Goal: Book appointment/travel/reservation

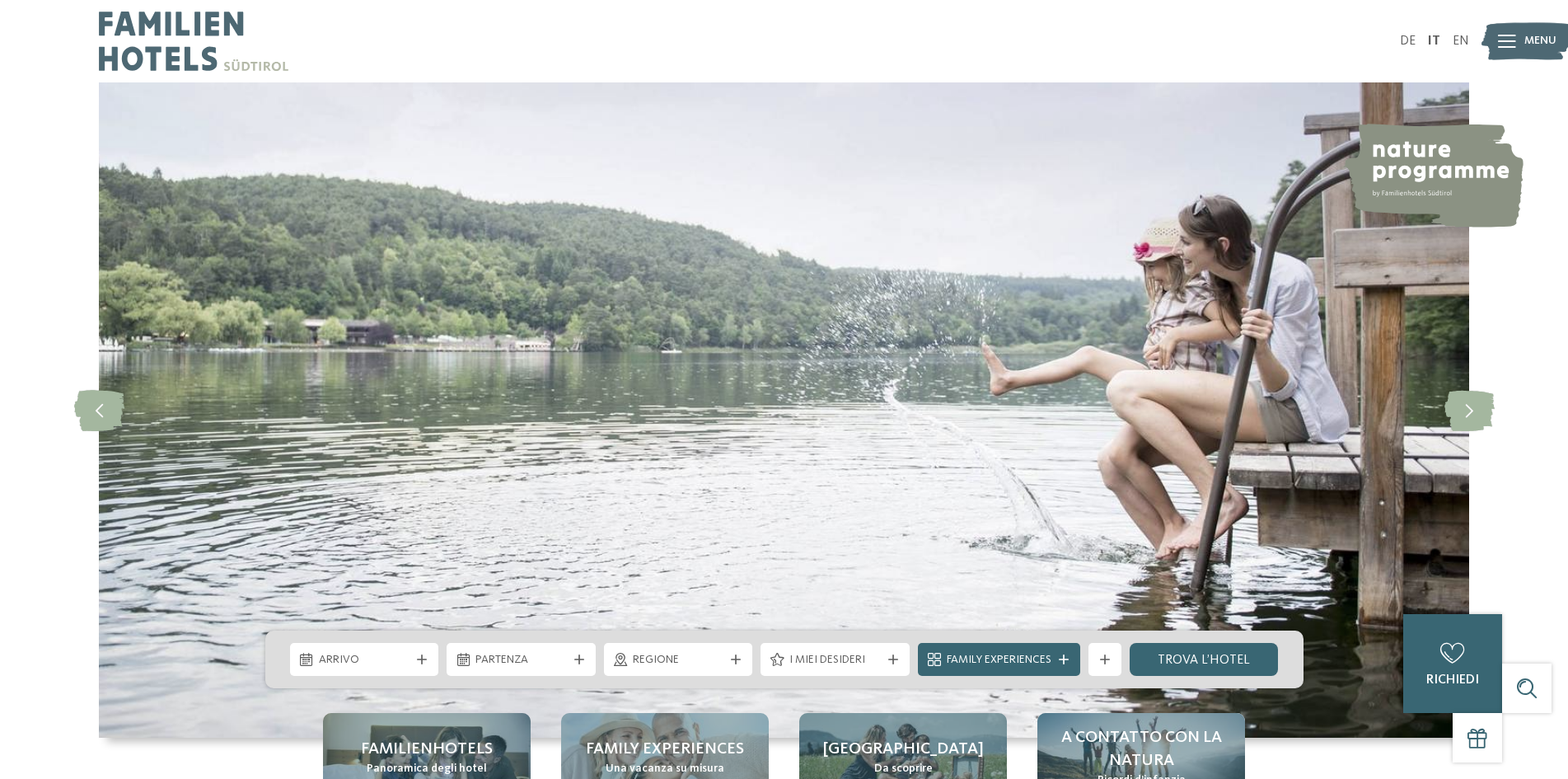
click at [1524, 40] on span "Menu" at bounding box center [1540, 41] width 32 height 17
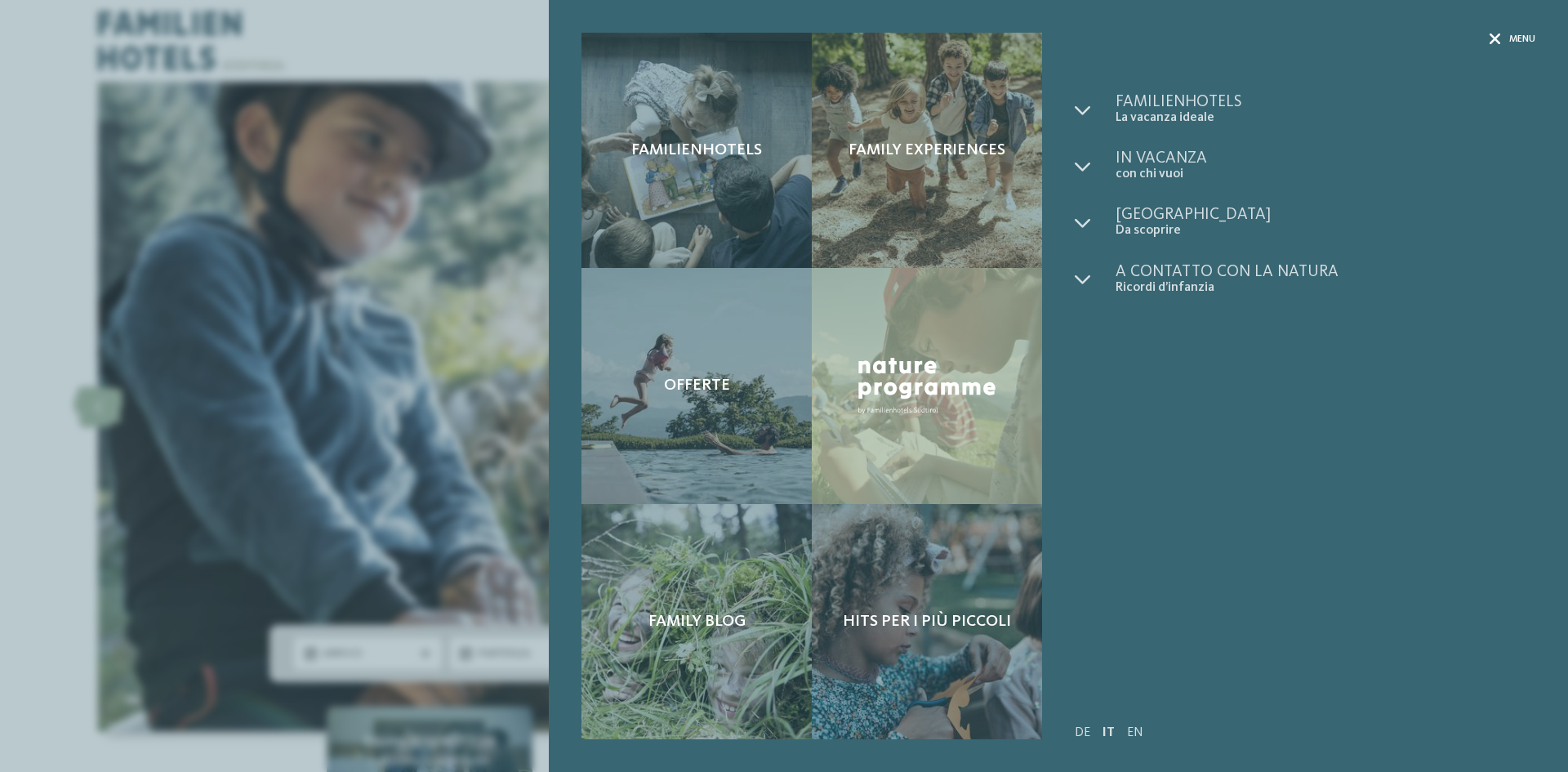
click at [1510, 40] on span "Menu" at bounding box center [1522, 39] width 26 height 14
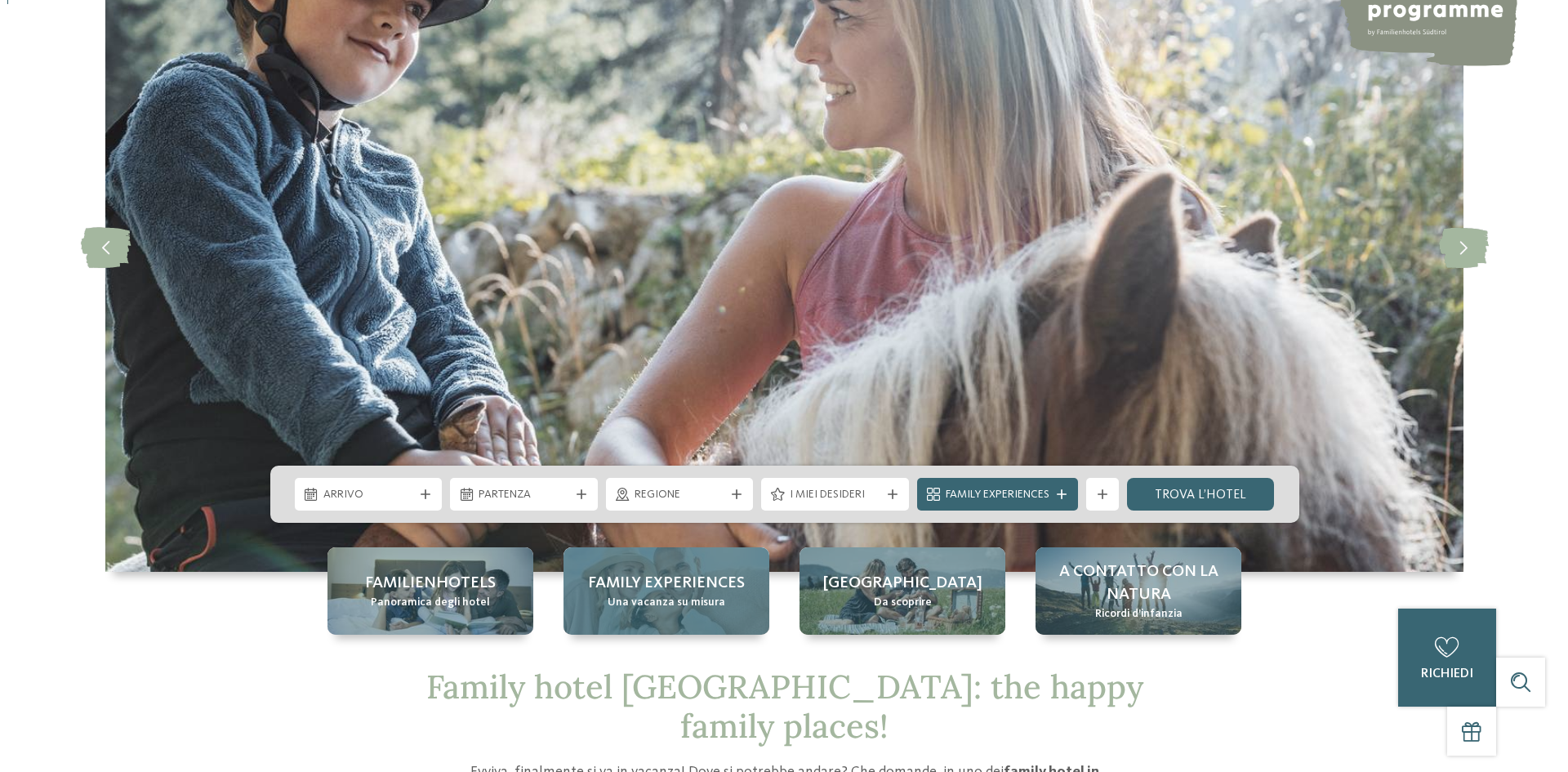
scroll to position [326, 0]
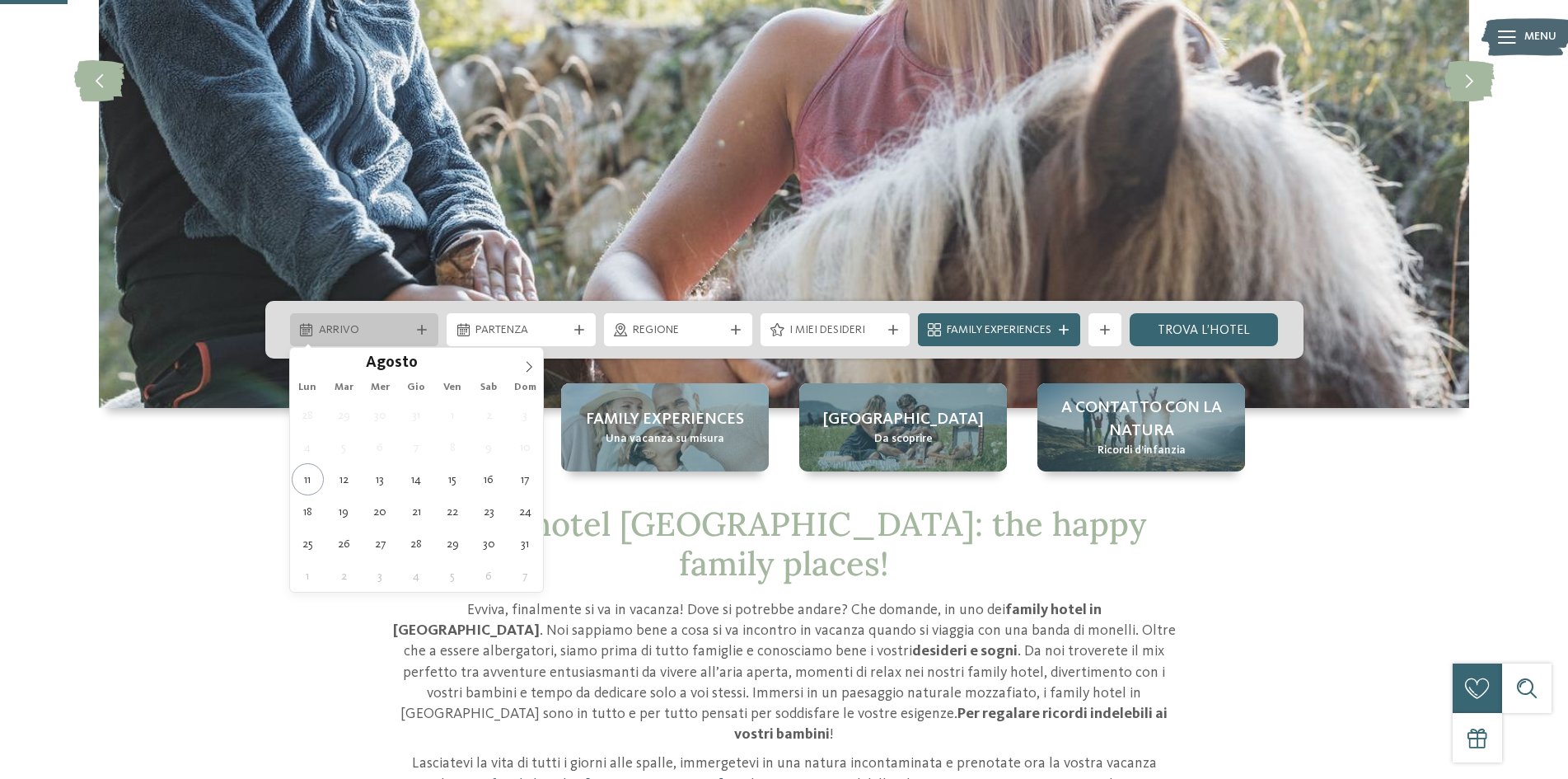
click at [410, 331] on div "Arrivo" at bounding box center [364, 329] width 100 height 18
click at [532, 368] on icon at bounding box center [529, 366] width 12 height 12
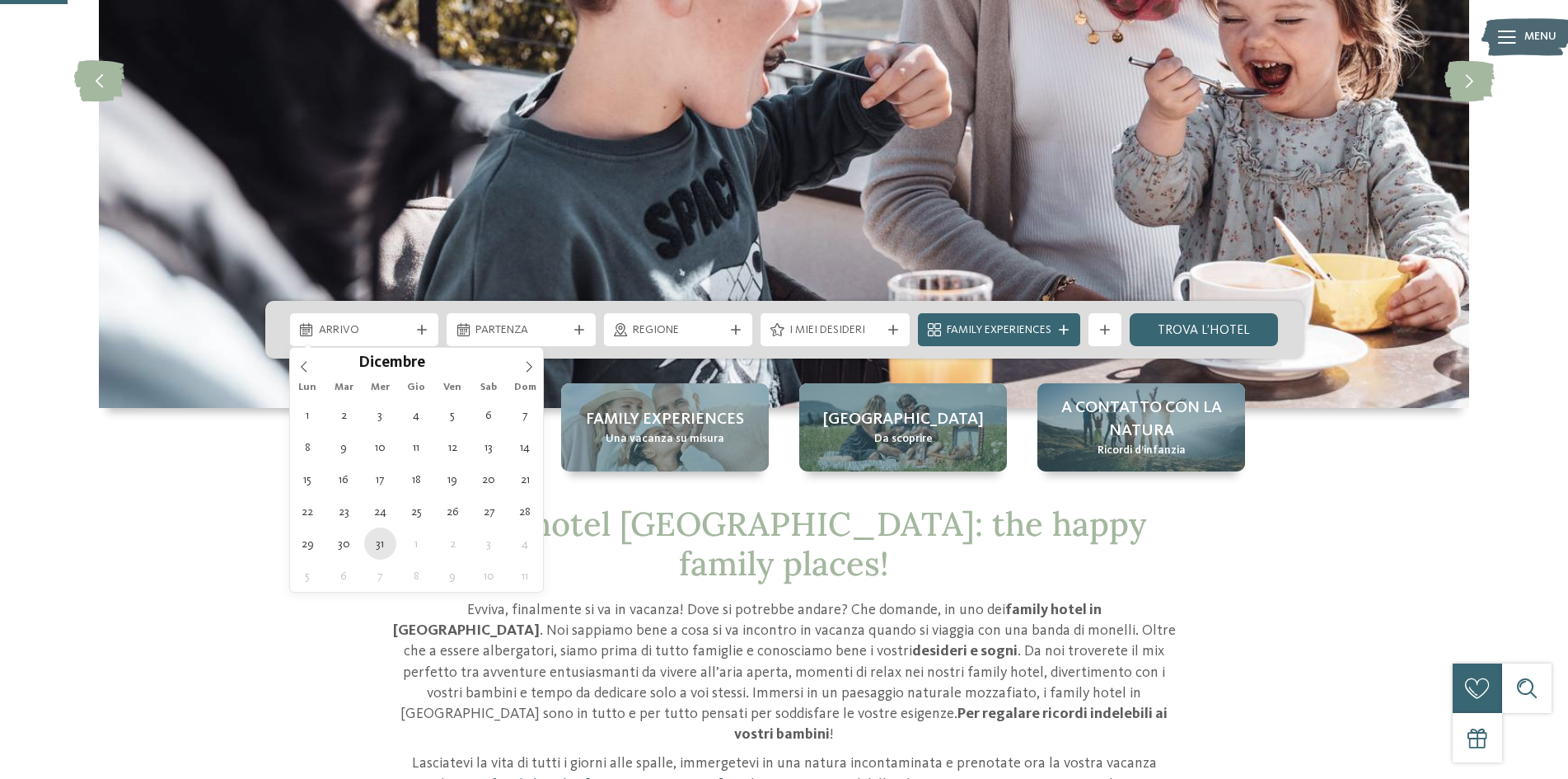
type div "[DATE]"
type input "****"
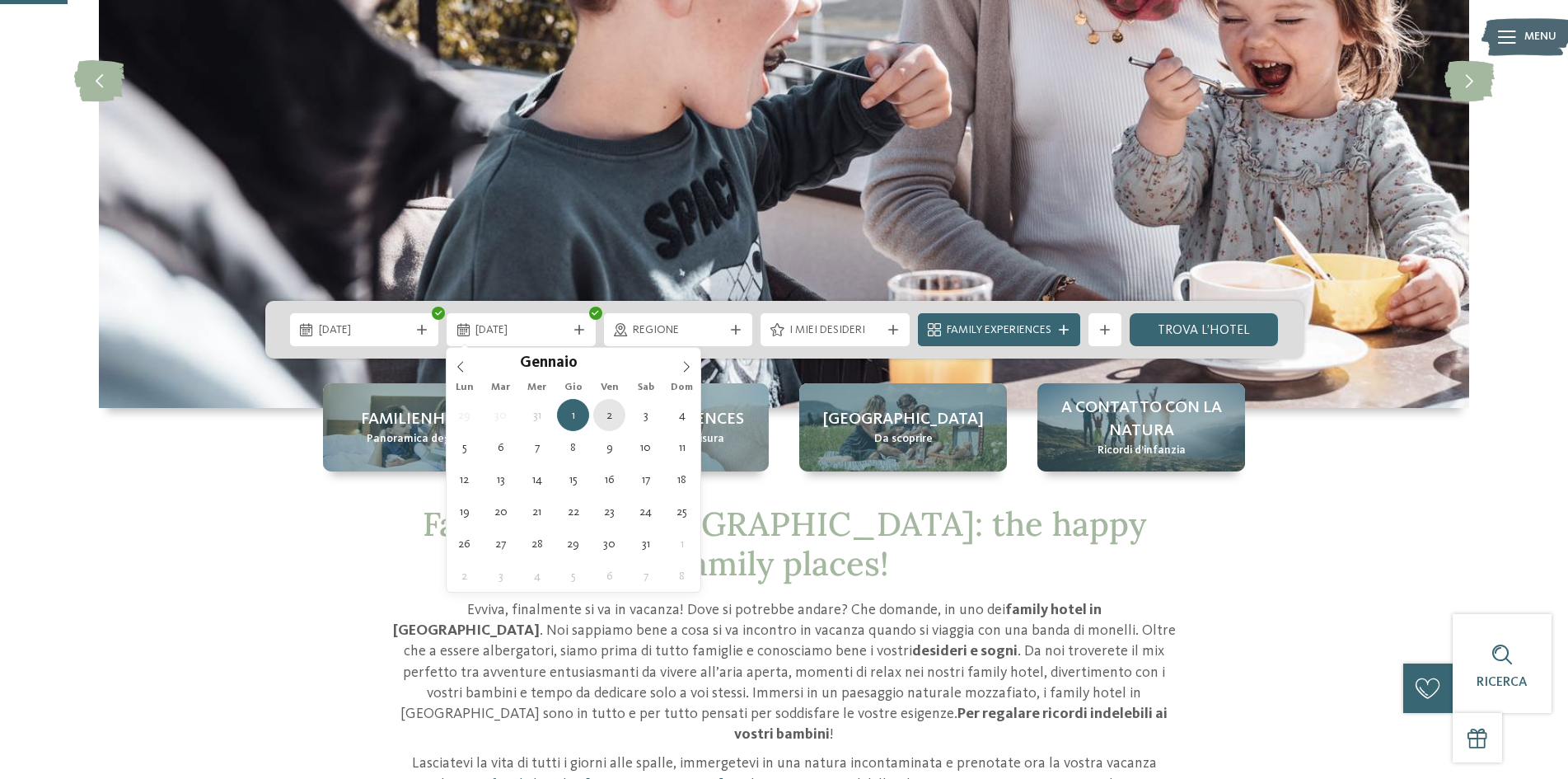
type div "[DATE]"
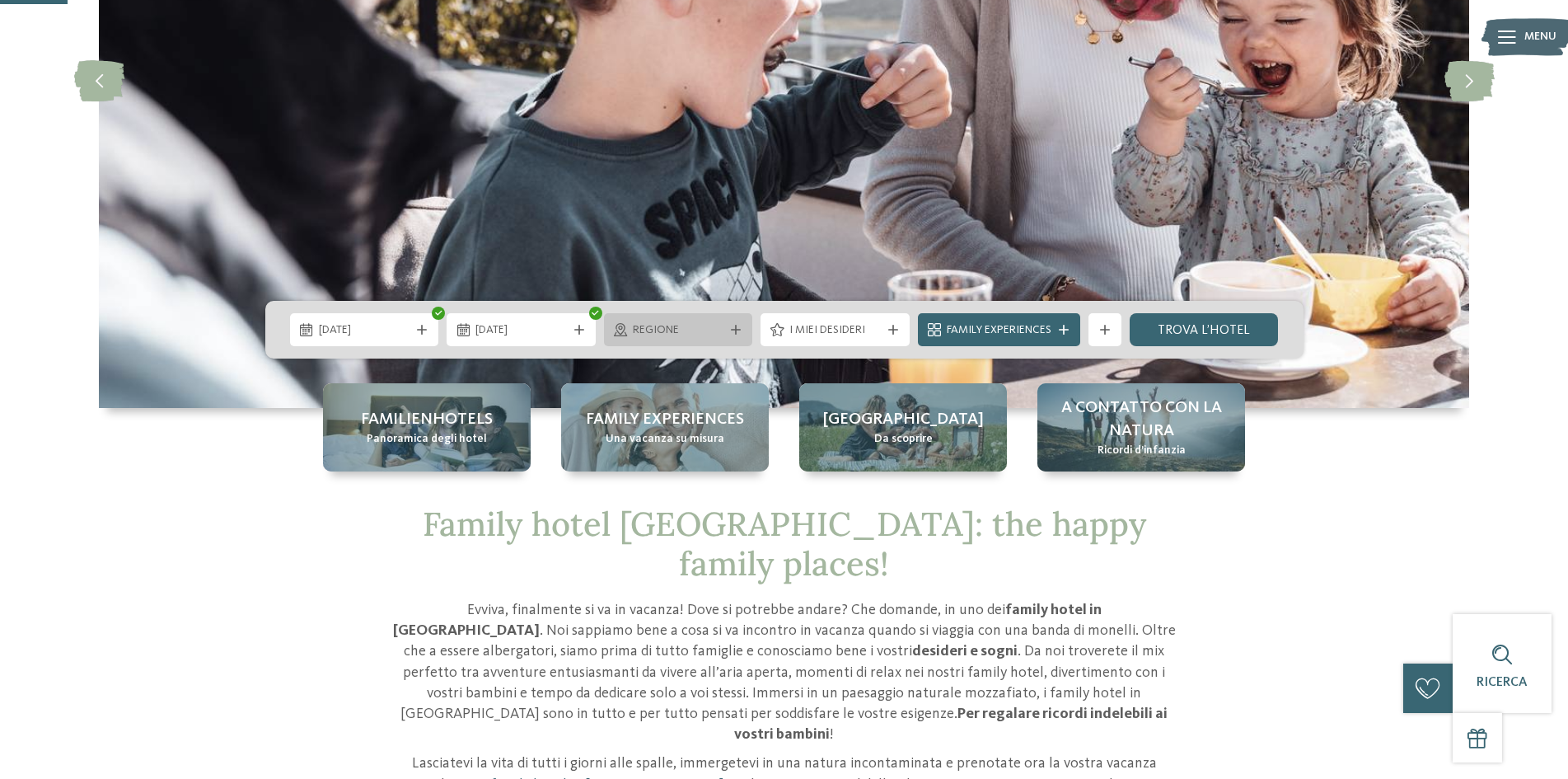
click at [736, 333] on icon at bounding box center [736, 329] width 10 height 10
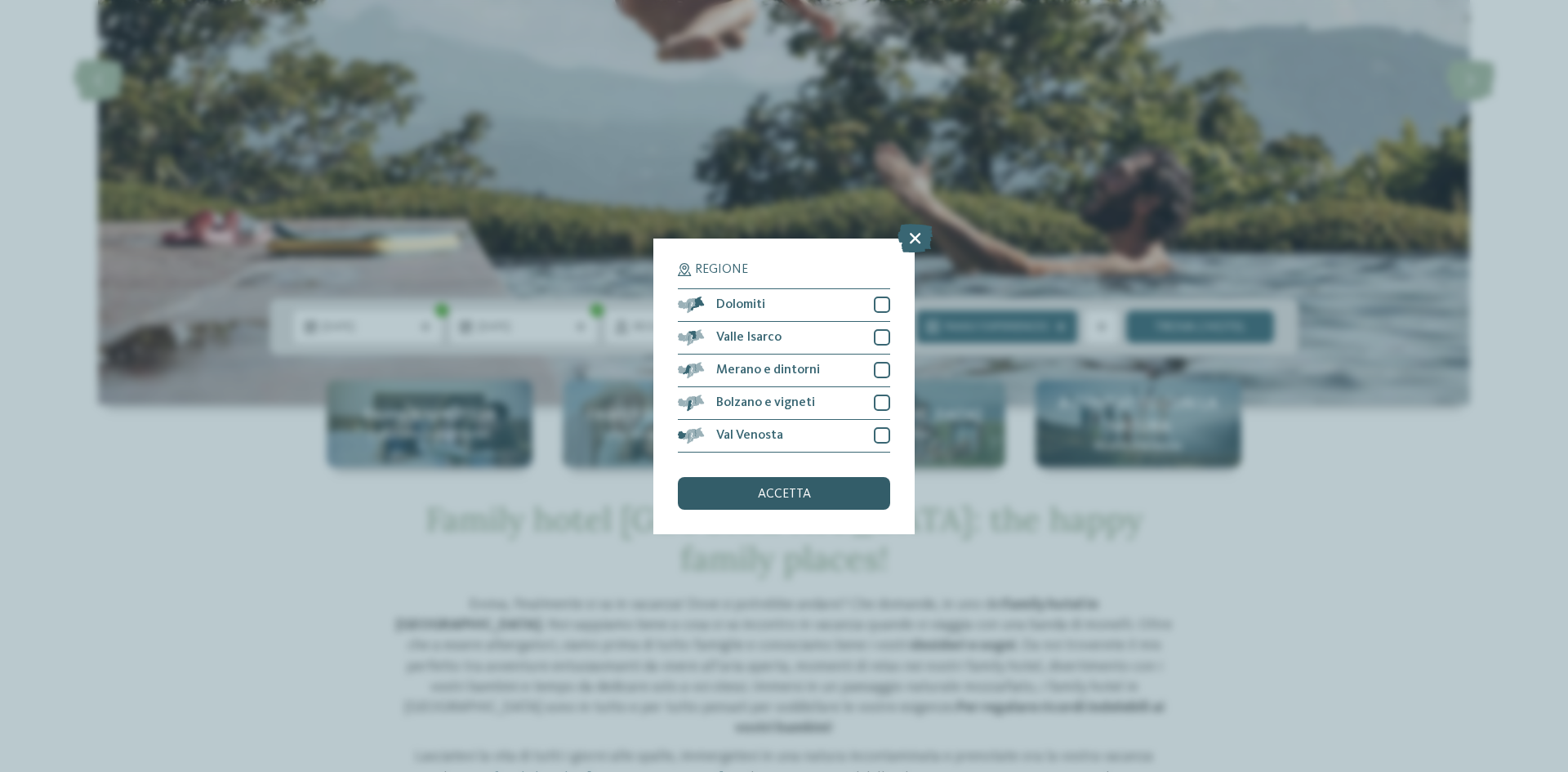
click at [825, 498] on div "accetta" at bounding box center [784, 493] width 213 height 33
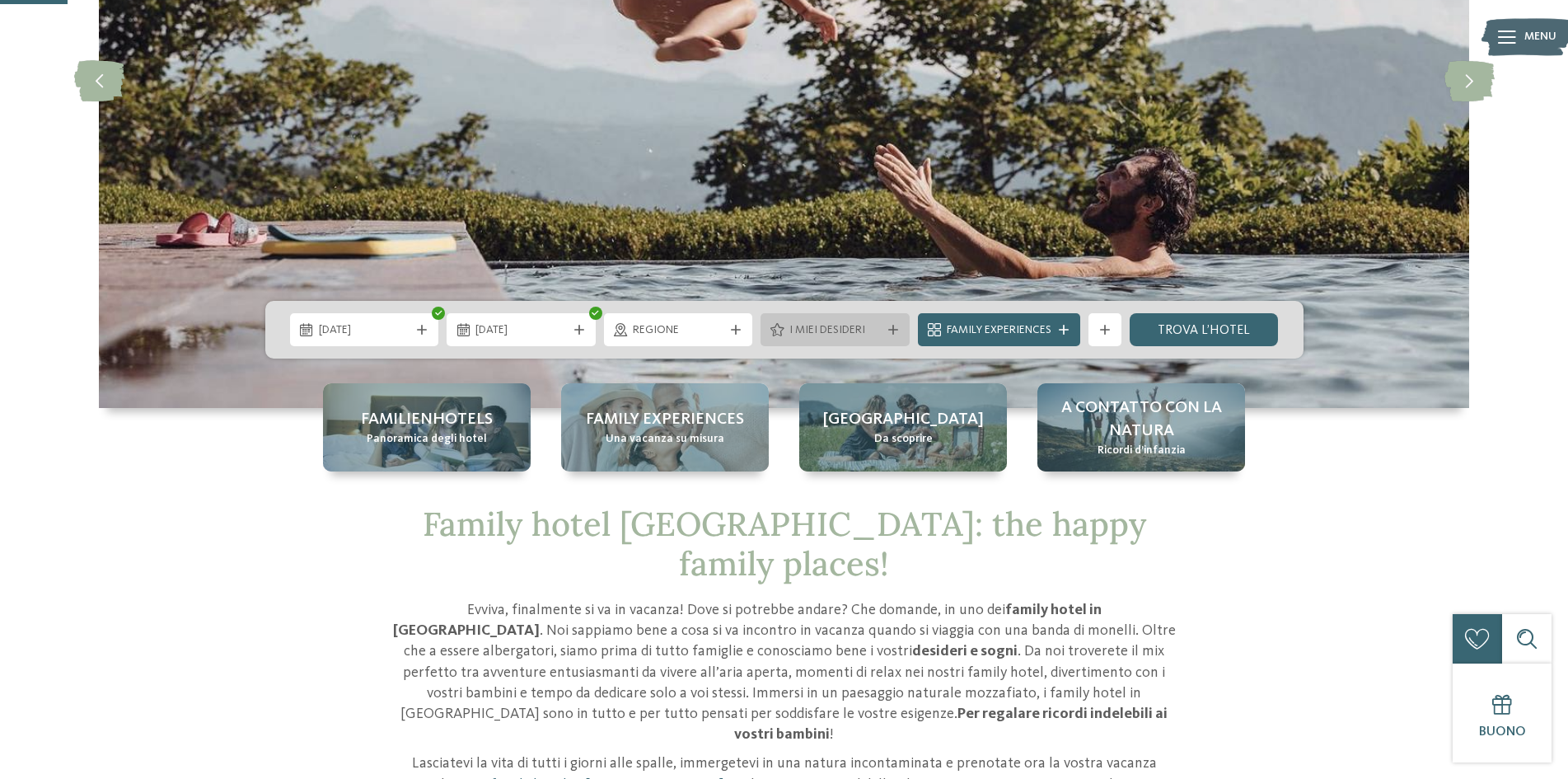
click at [898, 331] on div at bounding box center [893, 329] width 17 height 10
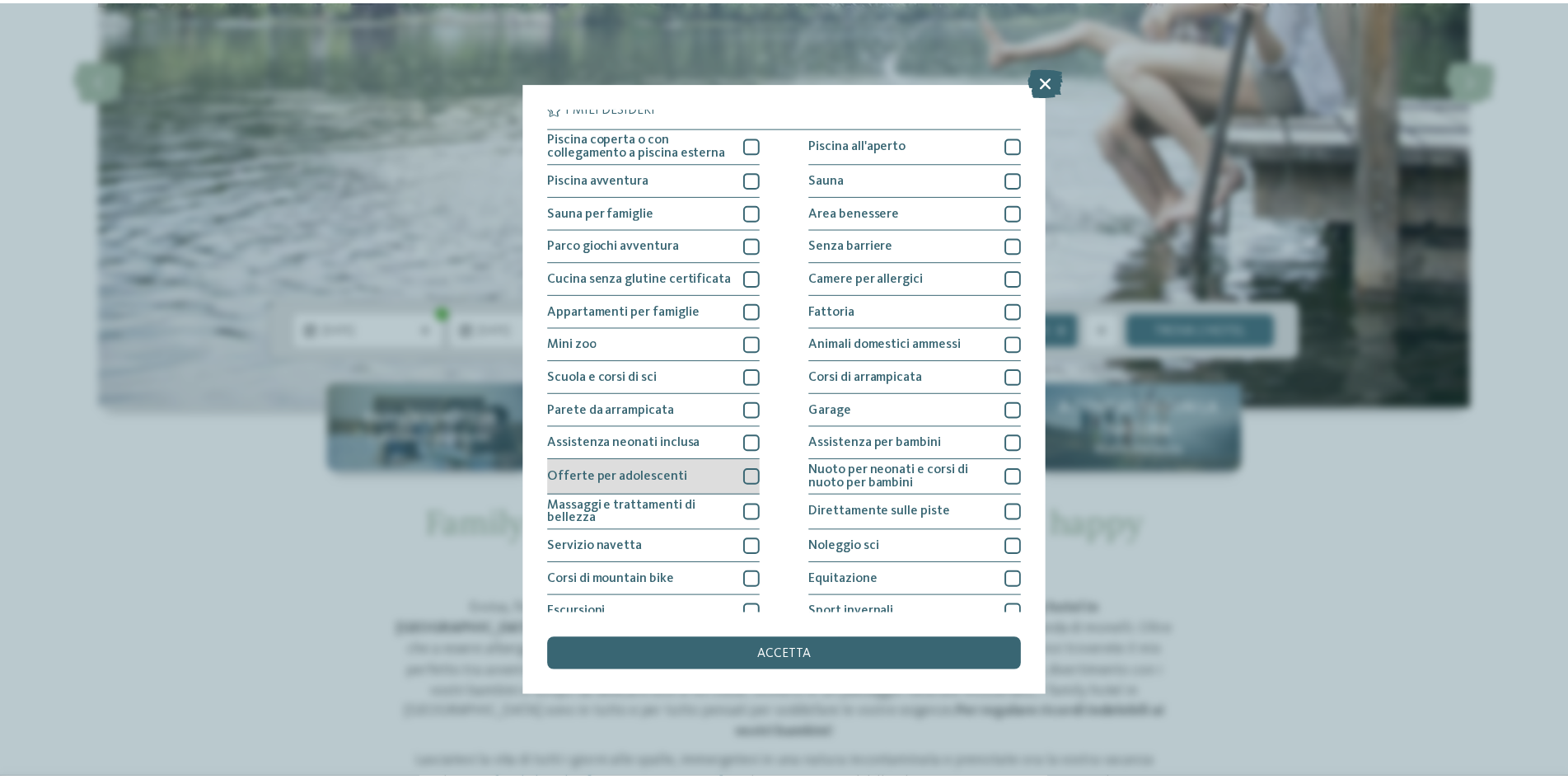
scroll to position [0, 0]
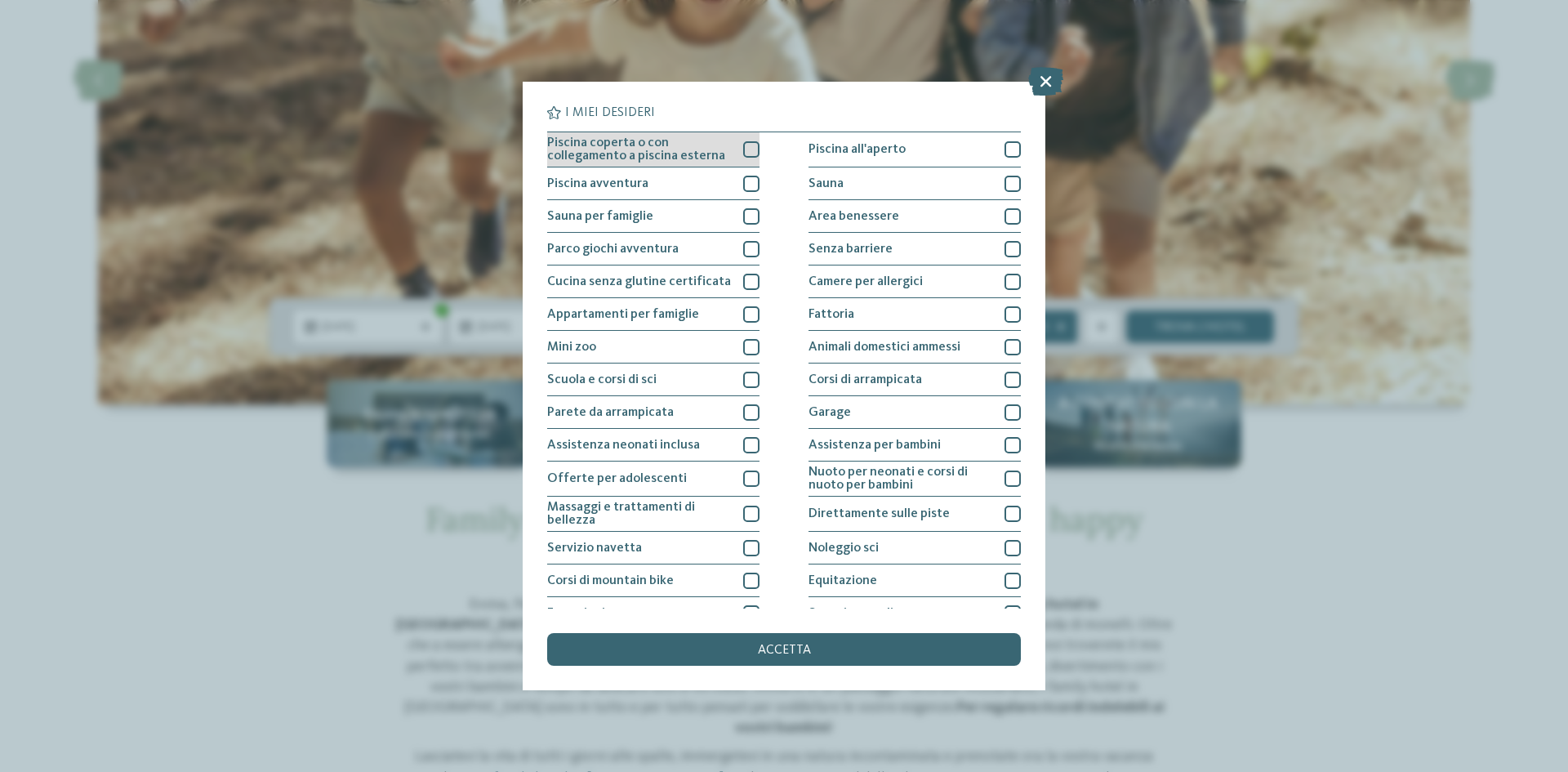
click at [679, 157] on span "Piscina coperta o con collegamento a piscina esterna" at bounding box center [639, 150] width 184 height 26
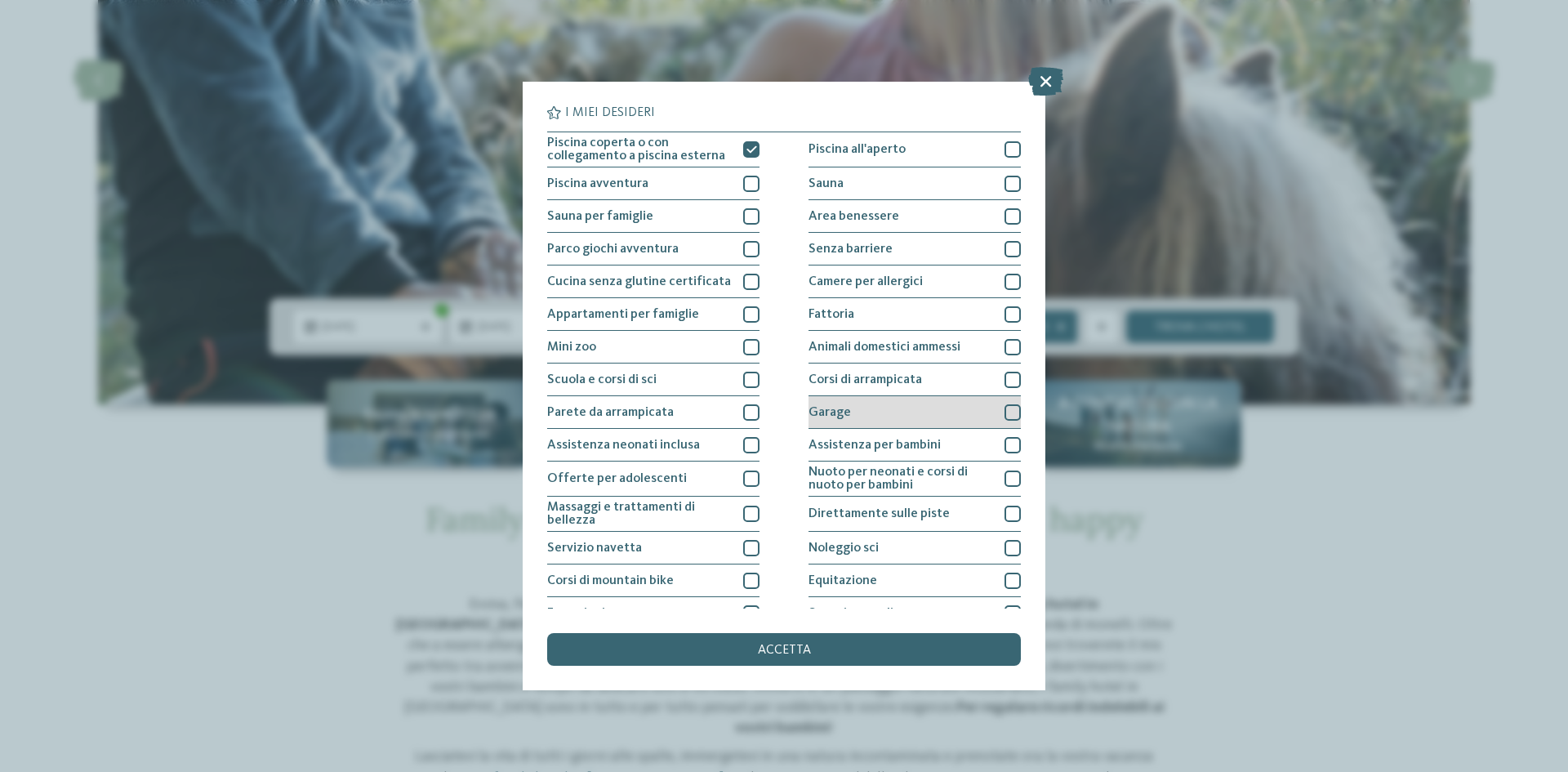
click at [890, 405] on div "Garage" at bounding box center [915, 412] width 213 height 33
click at [790, 648] on span "accetta" at bounding box center [784, 650] width 53 height 13
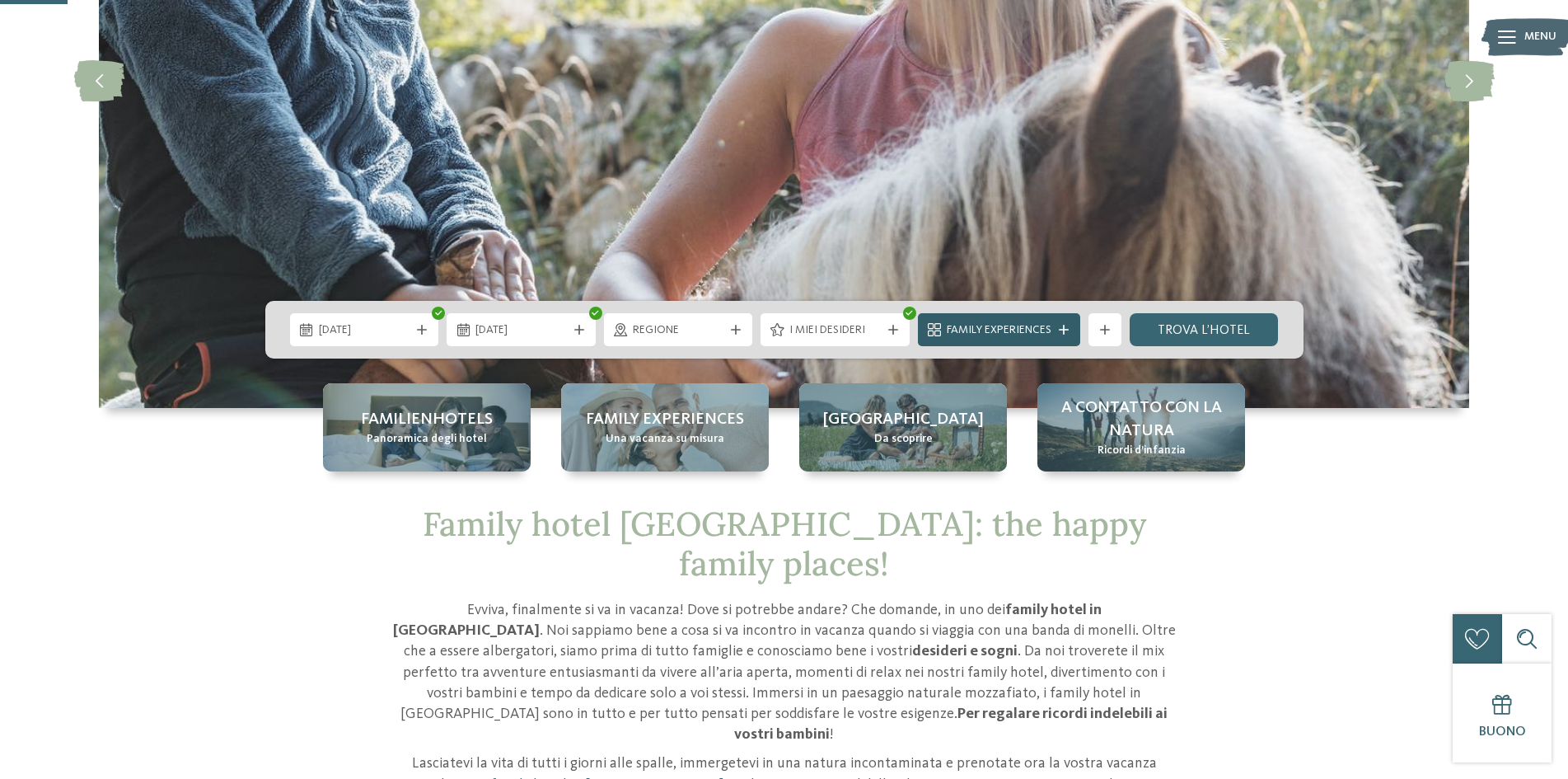
click at [1030, 339] on div "Family Experiences" at bounding box center [999, 329] width 163 height 33
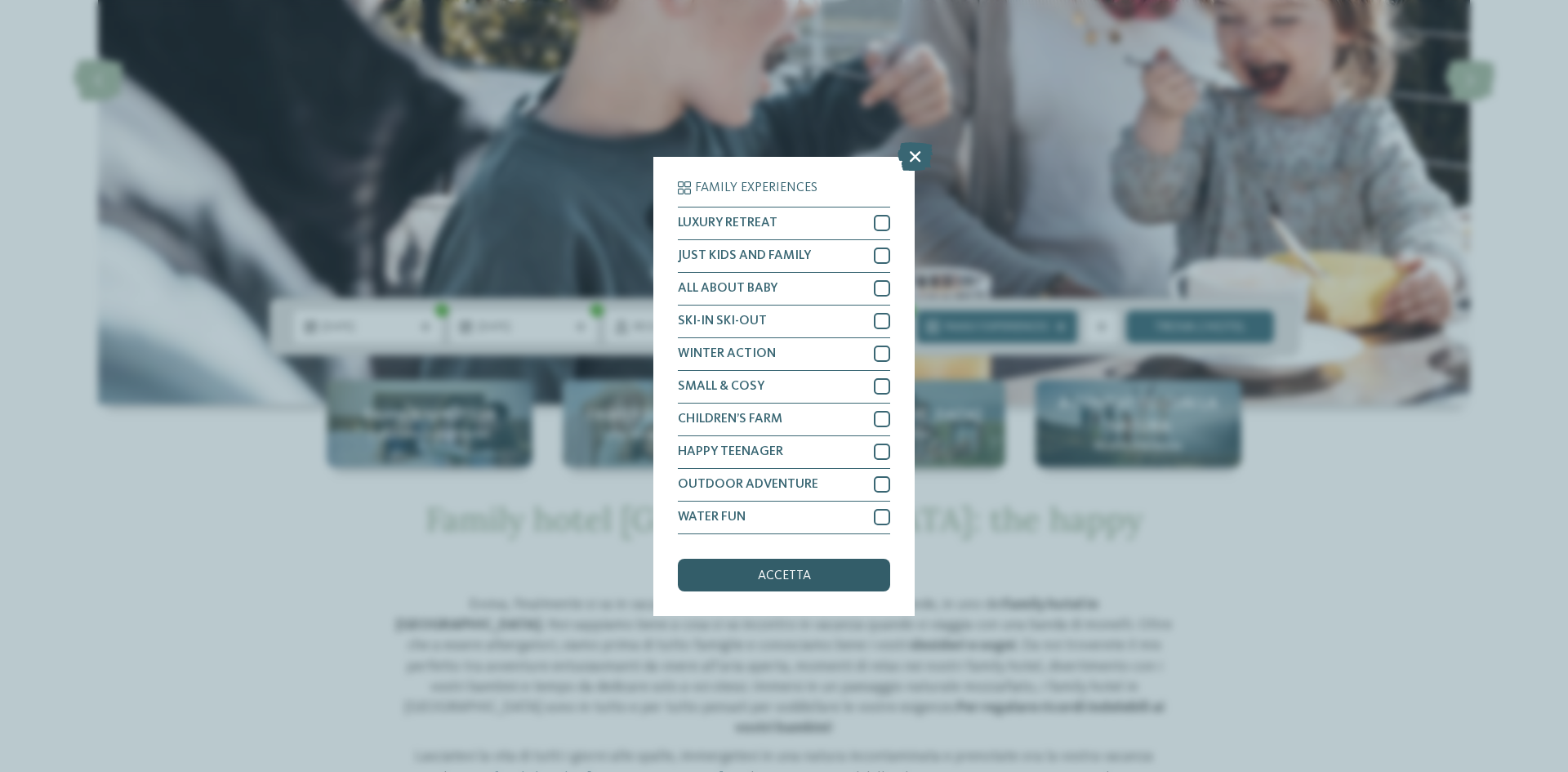
click at [804, 585] on div "accetta" at bounding box center [784, 575] width 213 height 33
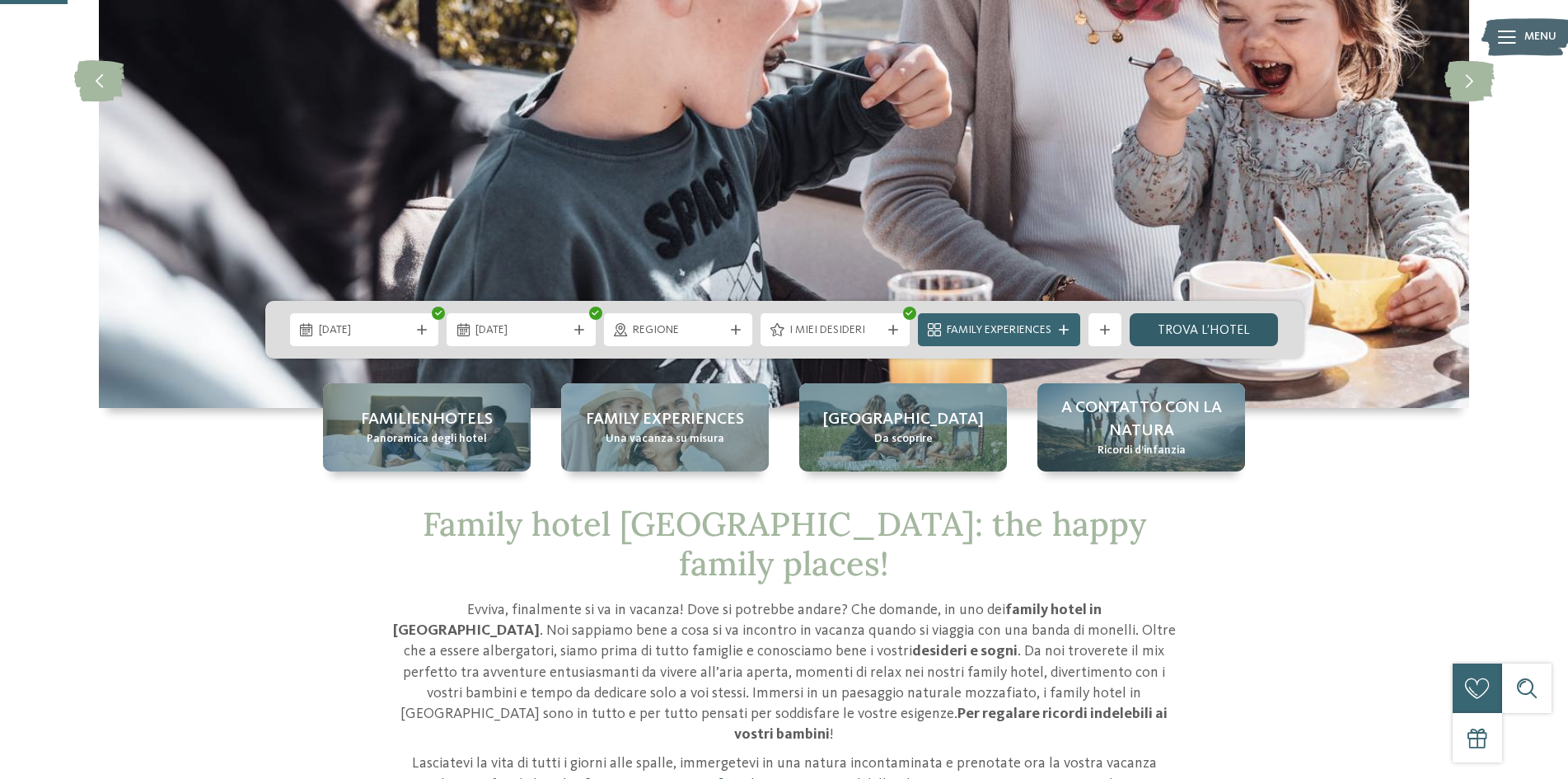
click at [1224, 333] on link "trova l’hotel" at bounding box center [1204, 329] width 149 height 33
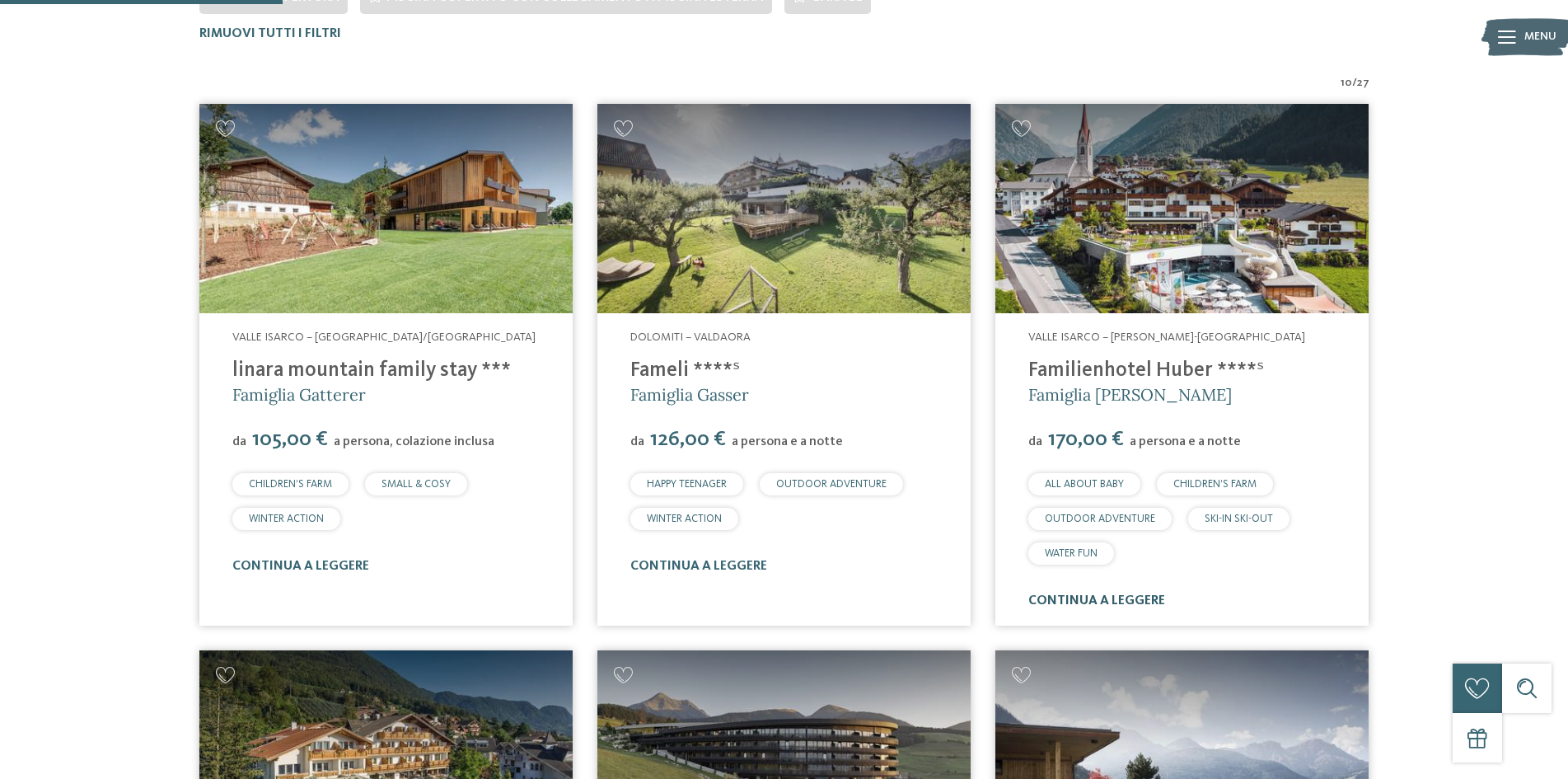
click at [1113, 597] on link "continua a leggere" at bounding box center [1097, 601] width 137 height 13
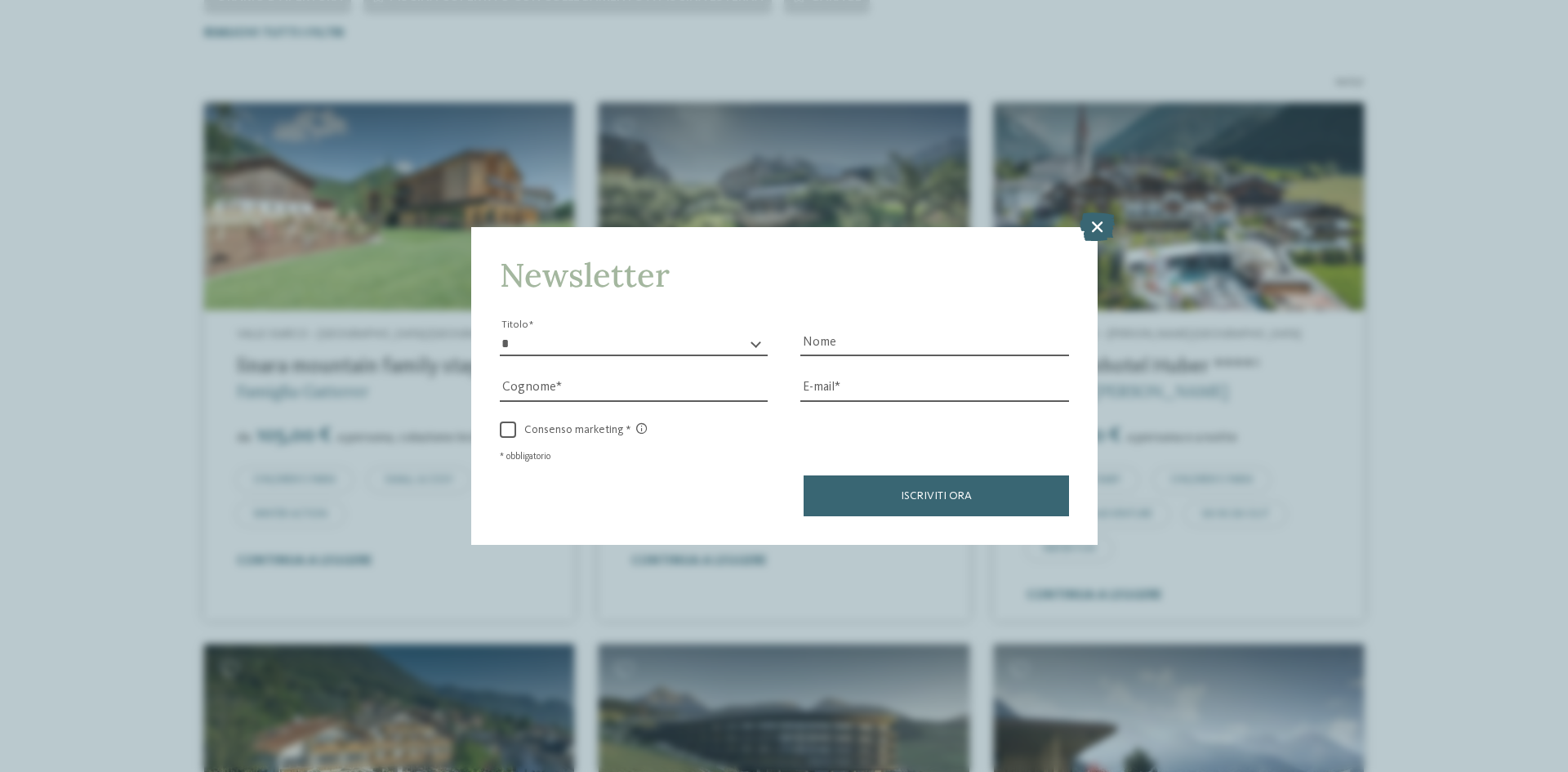
click at [1098, 230] on icon at bounding box center [1097, 227] width 35 height 29
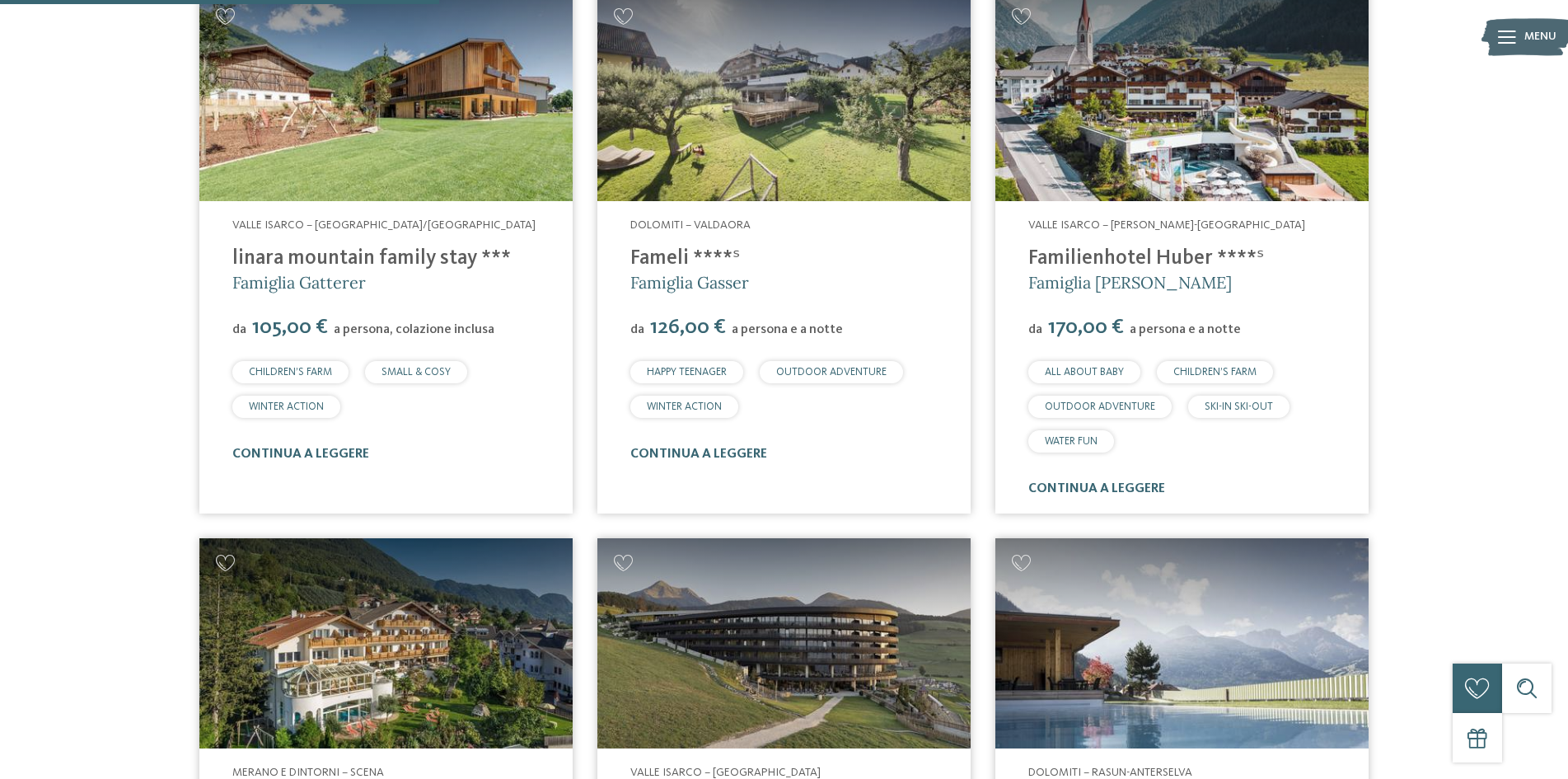
scroll to position [869, 0]
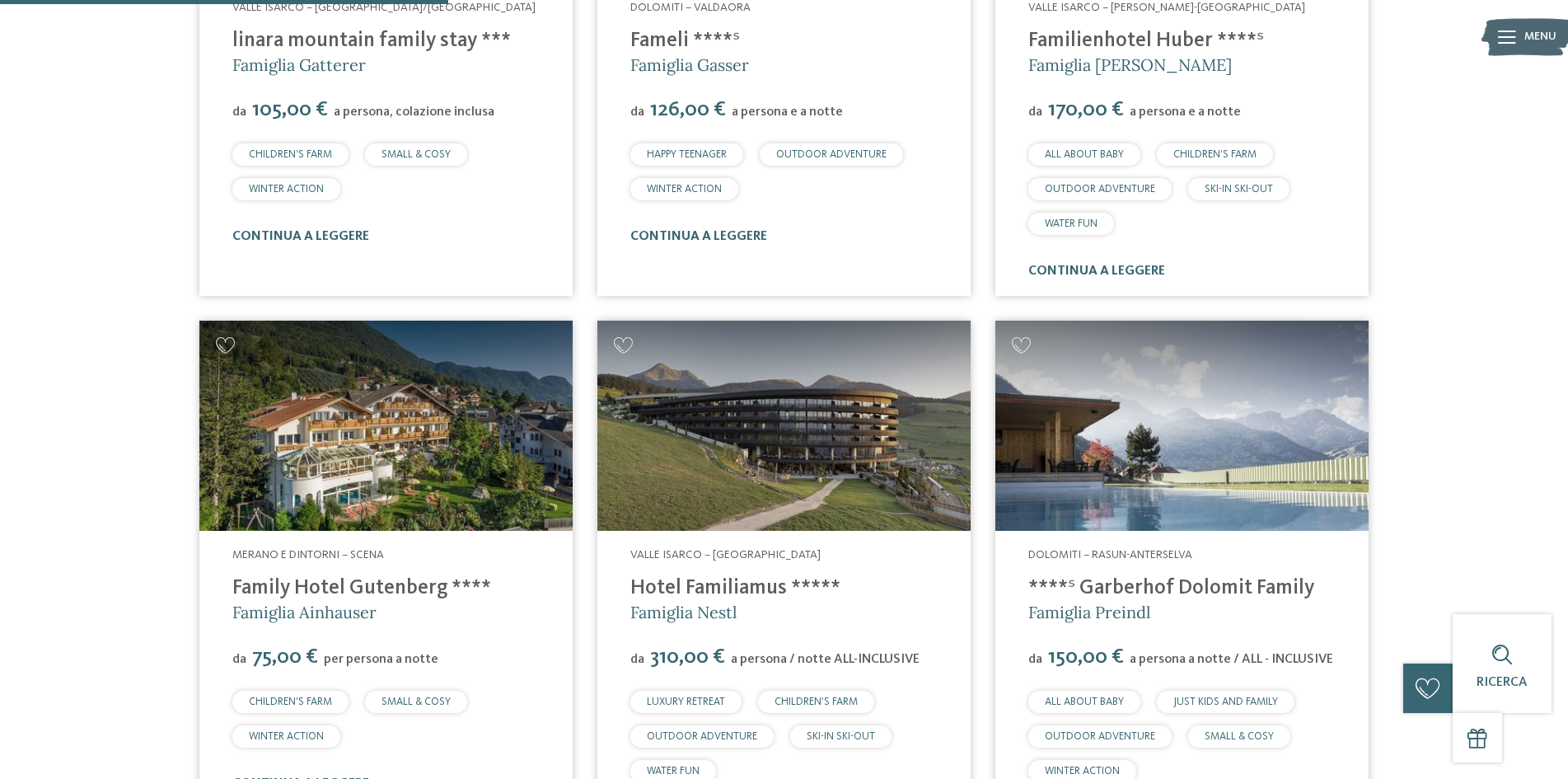
click at [442, 474] on img at bounding box center [386, 425] width 373 height 210
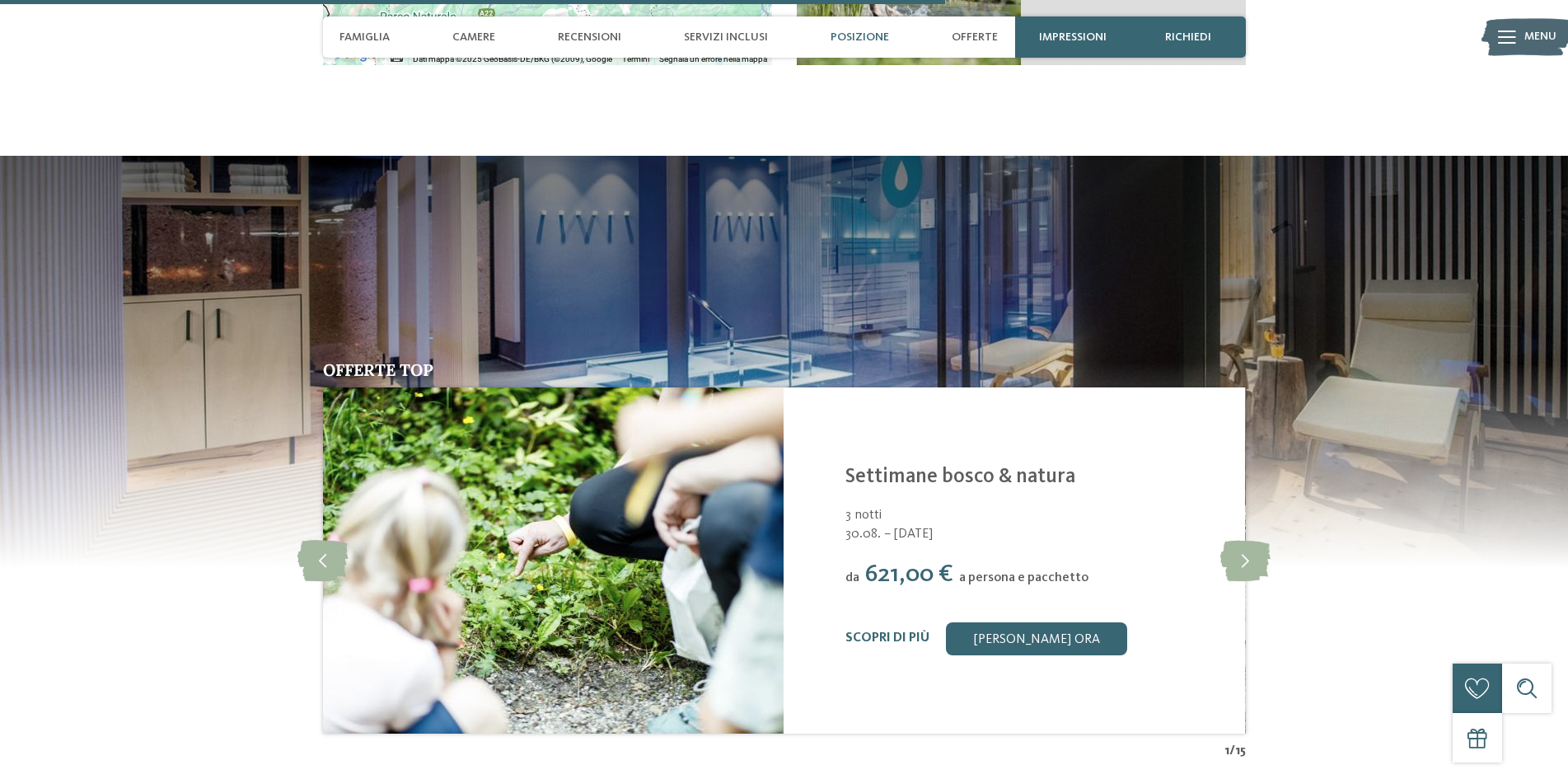
scroll to position [3790, 0]
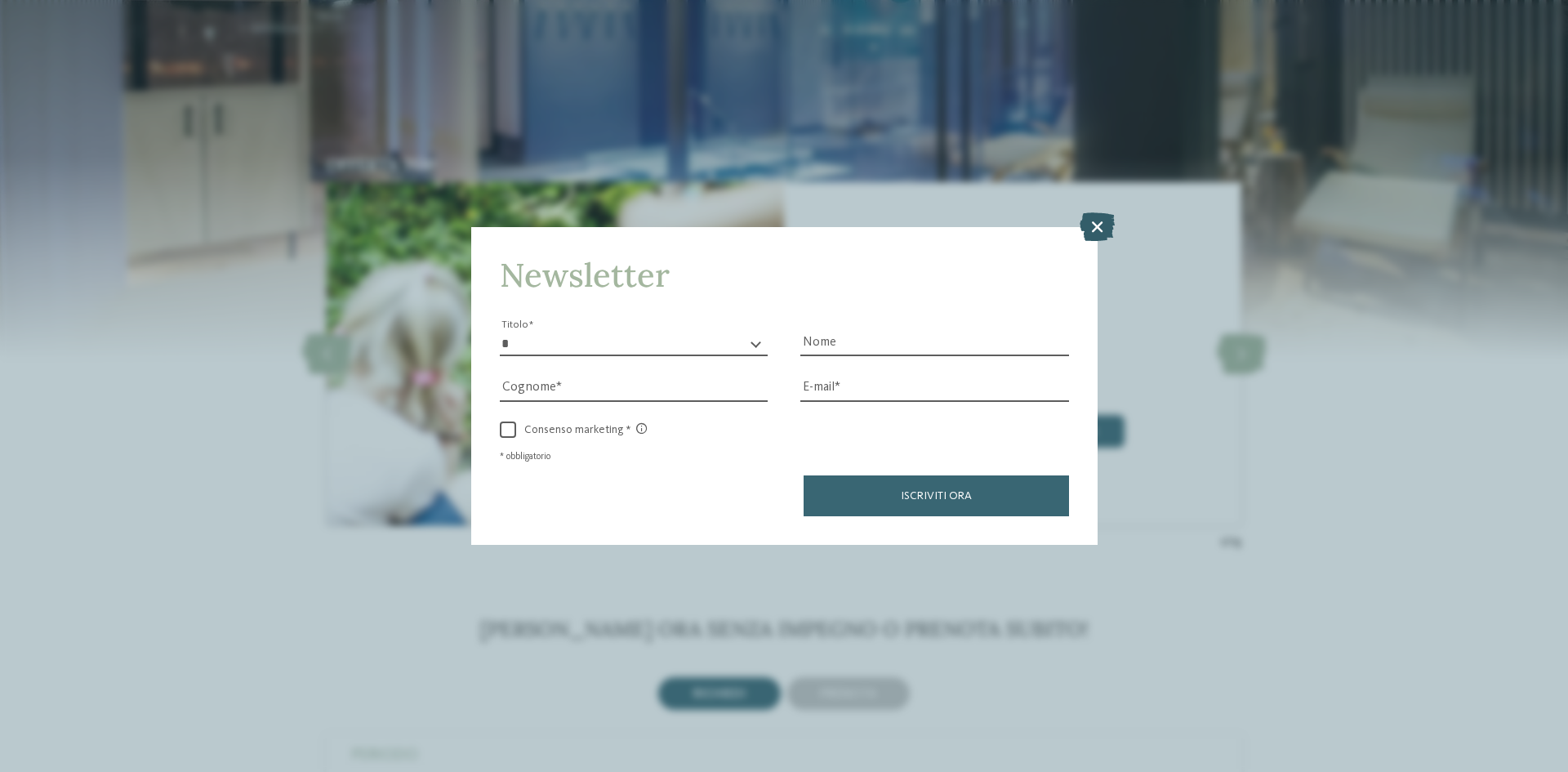
click at [1098, 220] on icon at bounding box center [1097, 227] width 35 height 29
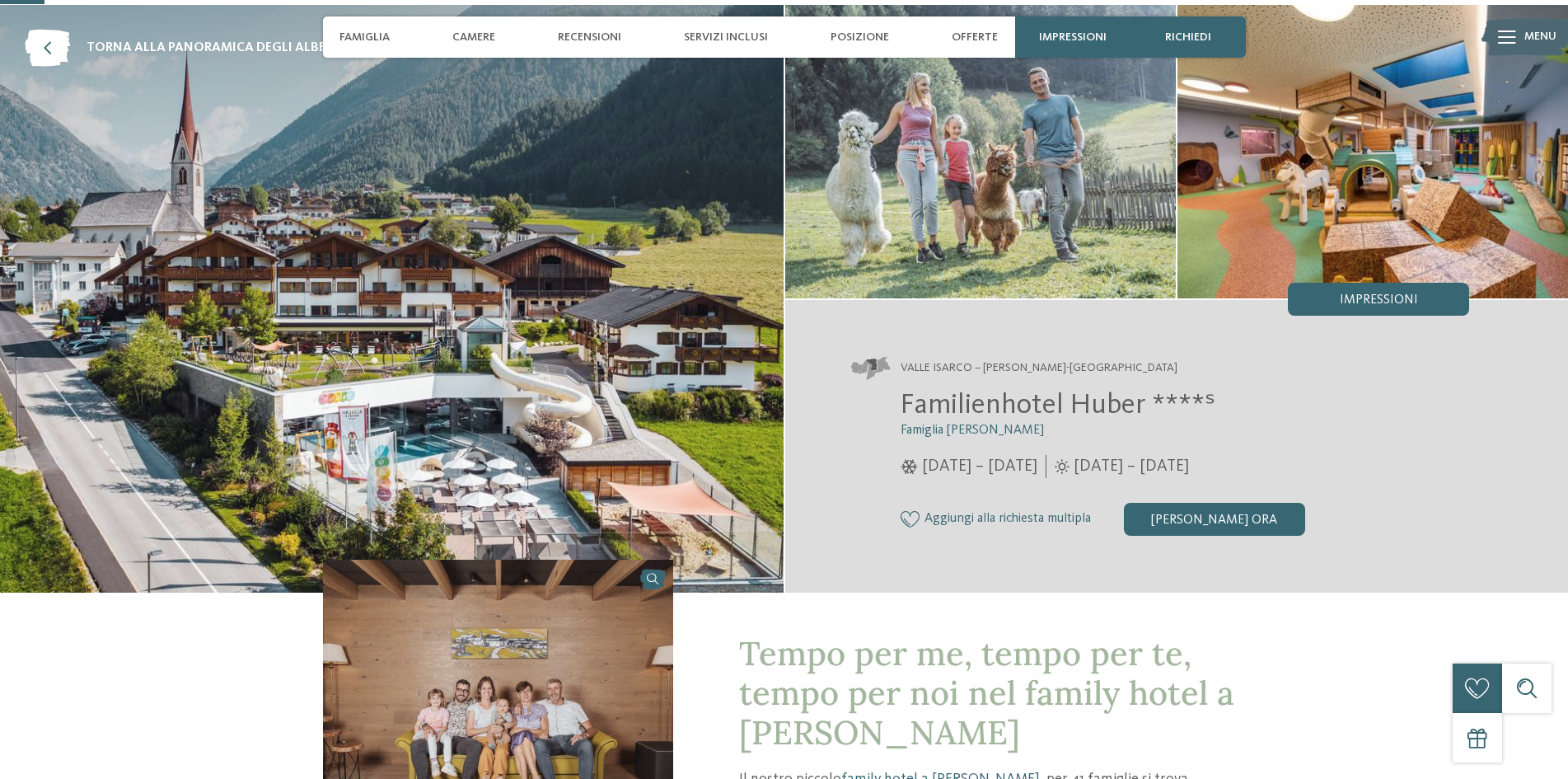
scroll to position [0, 0]
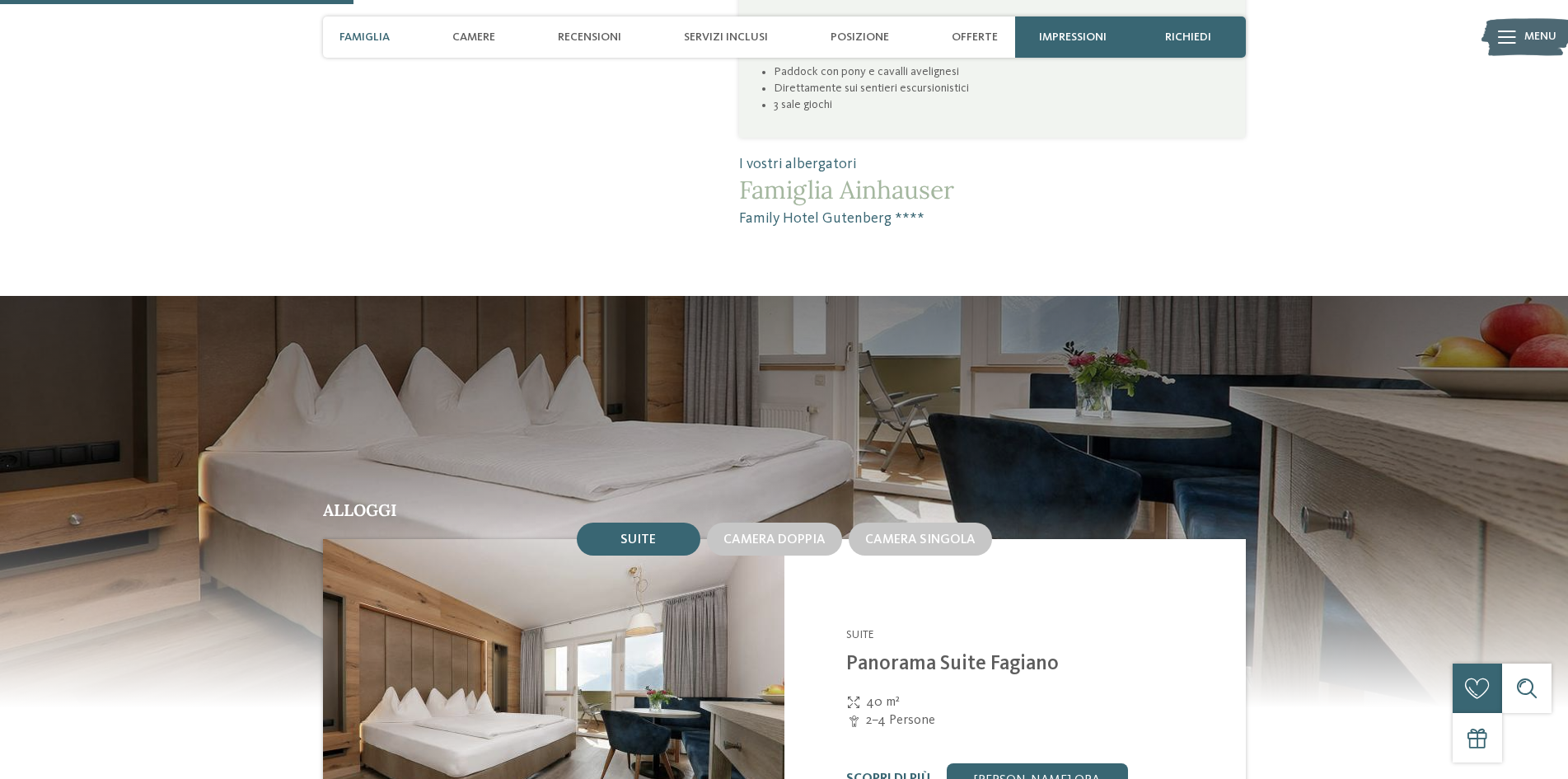
scroll to position [1400, 0]
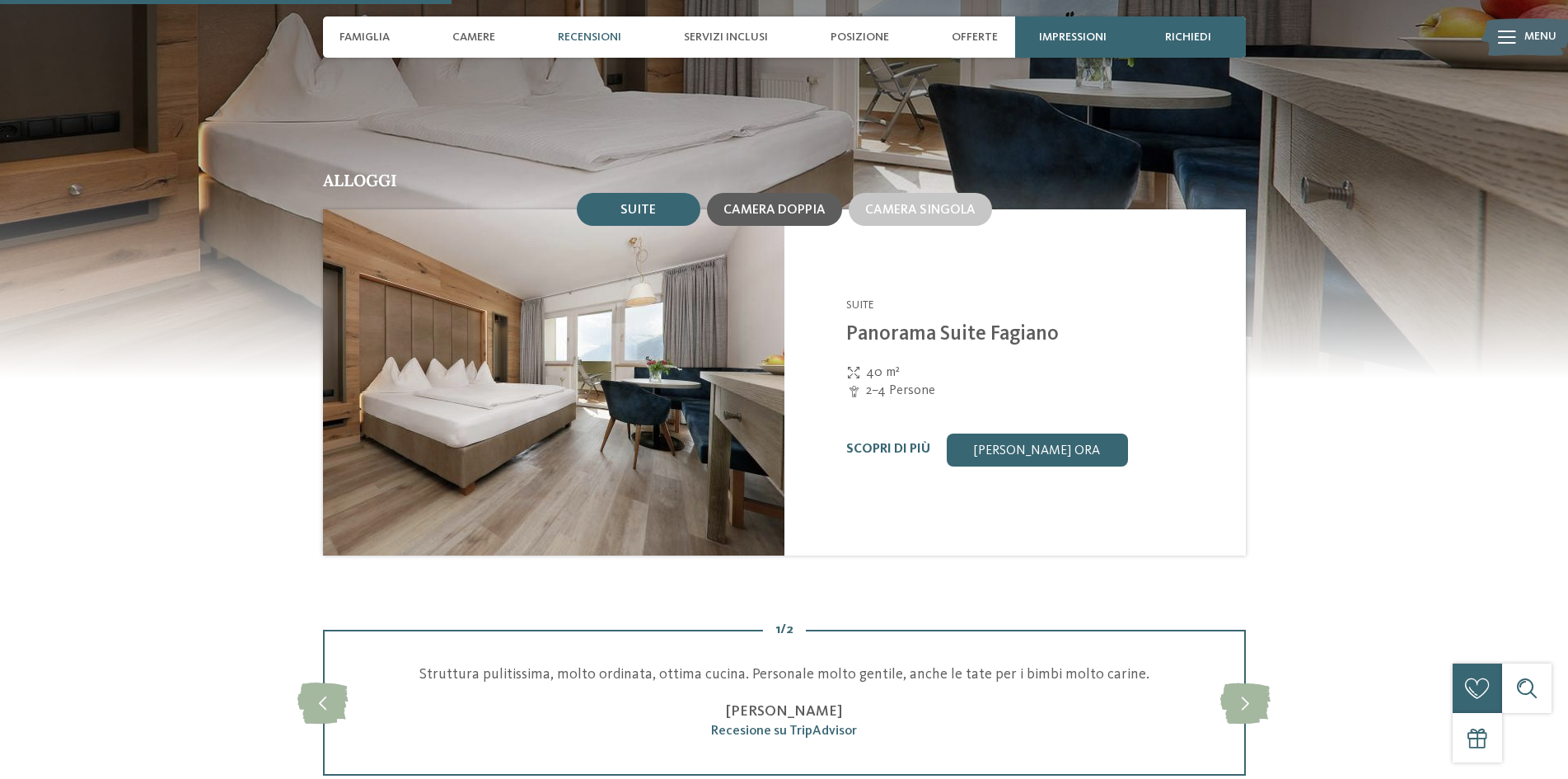
click at [771, 204] on span "Camera doppia" at bounding box center [775, 210] width 102 height 13
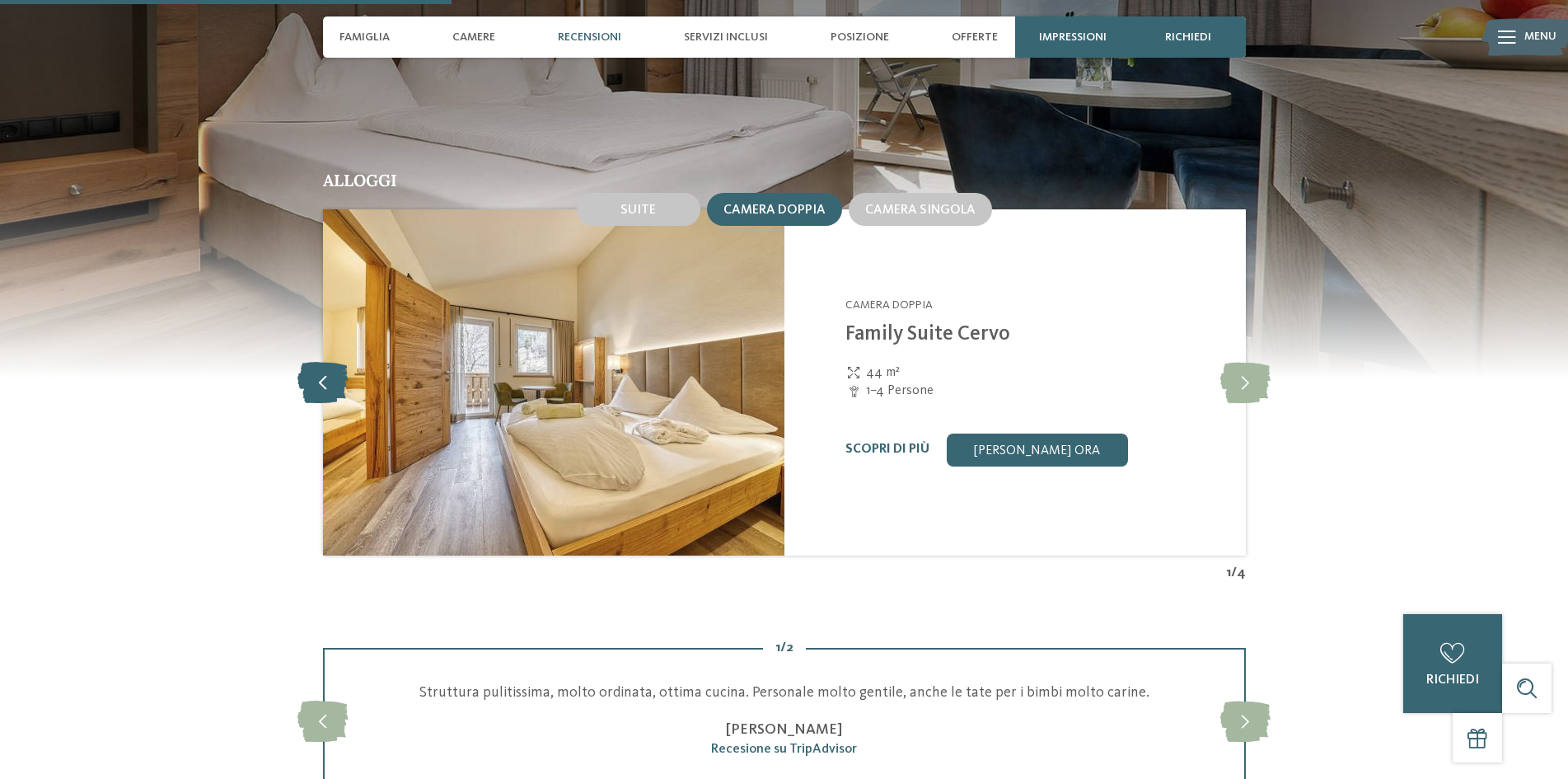
click at [321, 366] on icon at bounding box center [322, 382] width 50 height 41
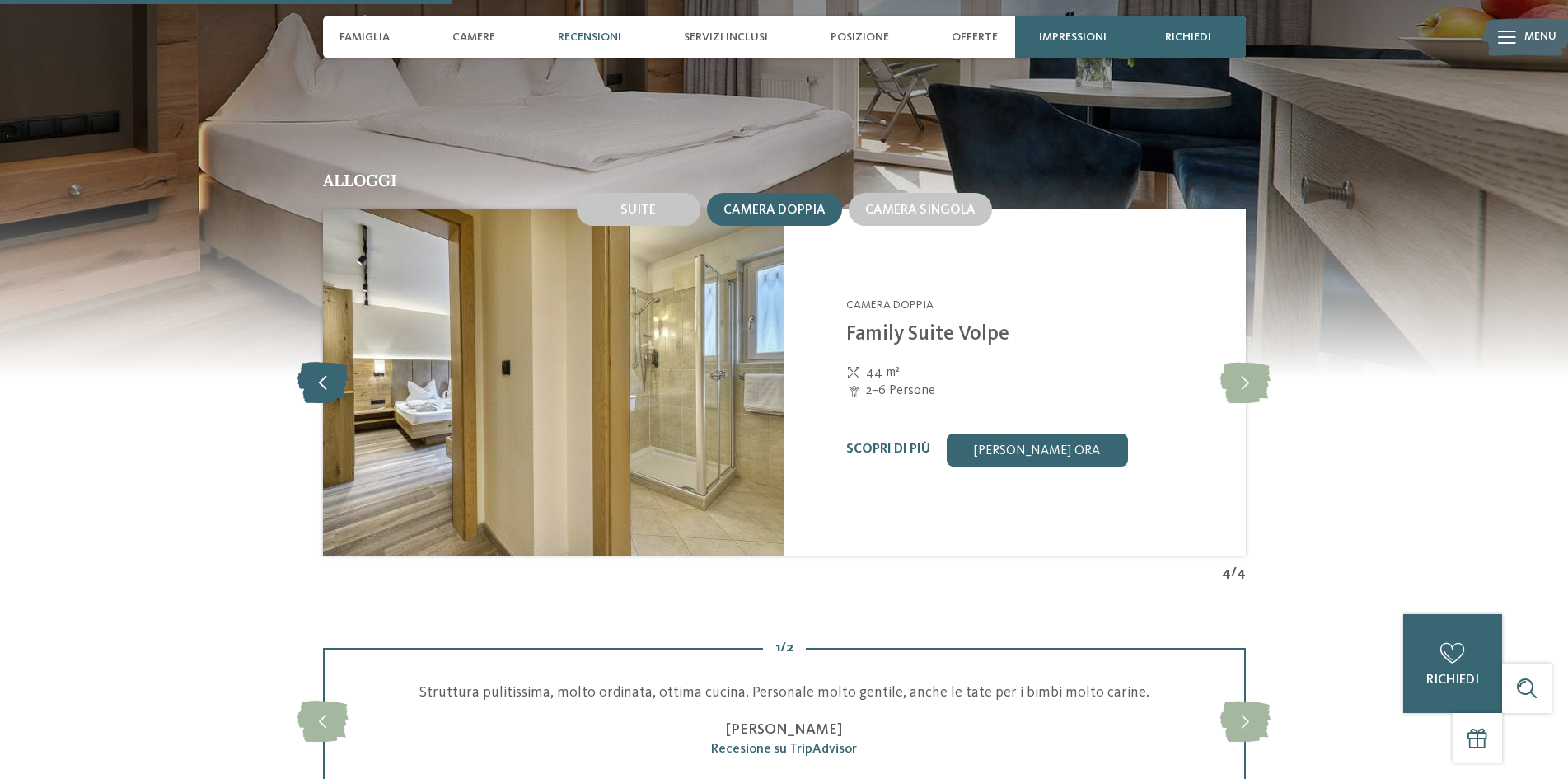
click at [321, 366] on icon at bounding box center [322, 382] width 50 height 41
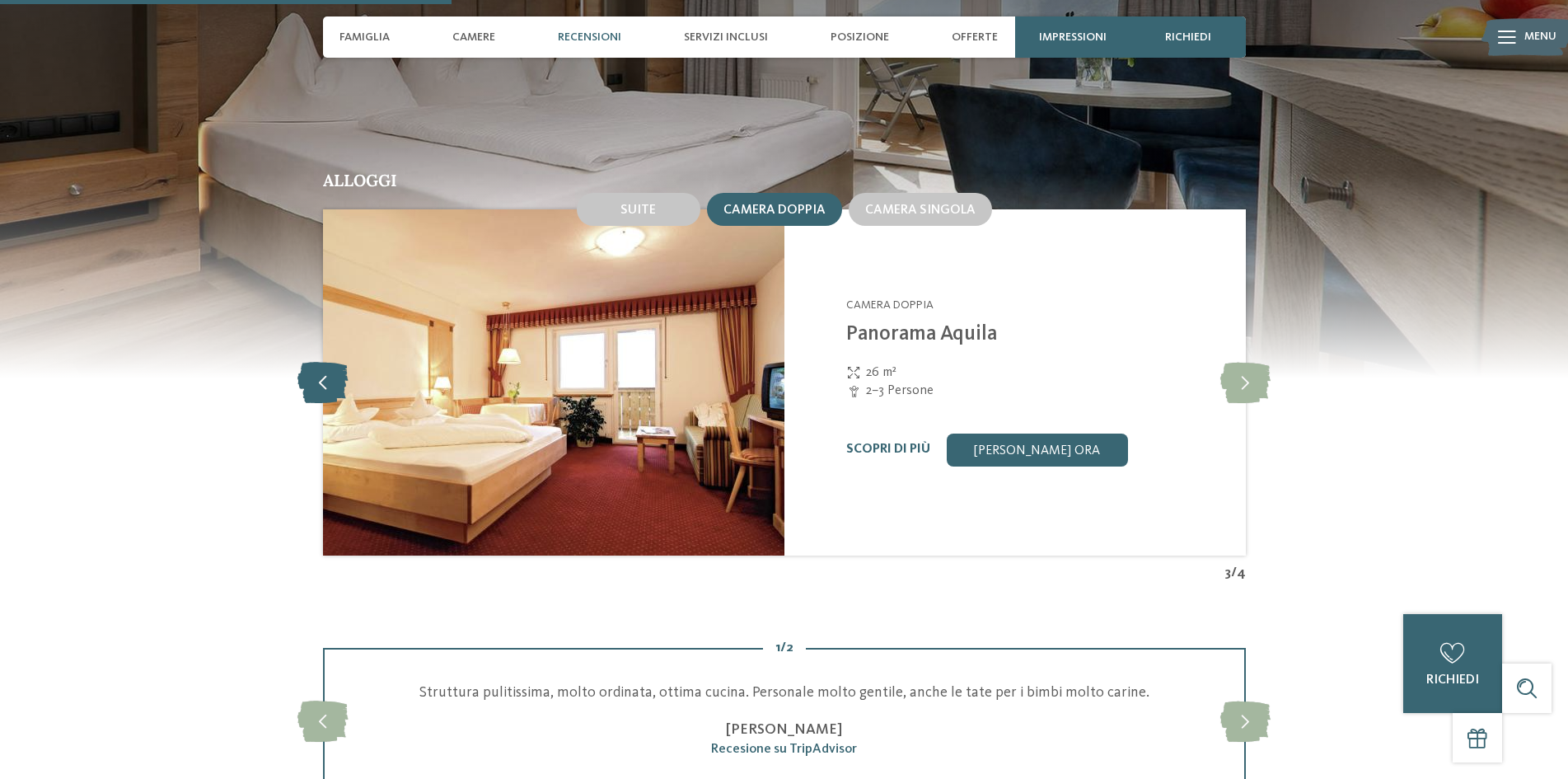
click at [321, 366] on icon at bounding box center [322, 382] width 50 height 41
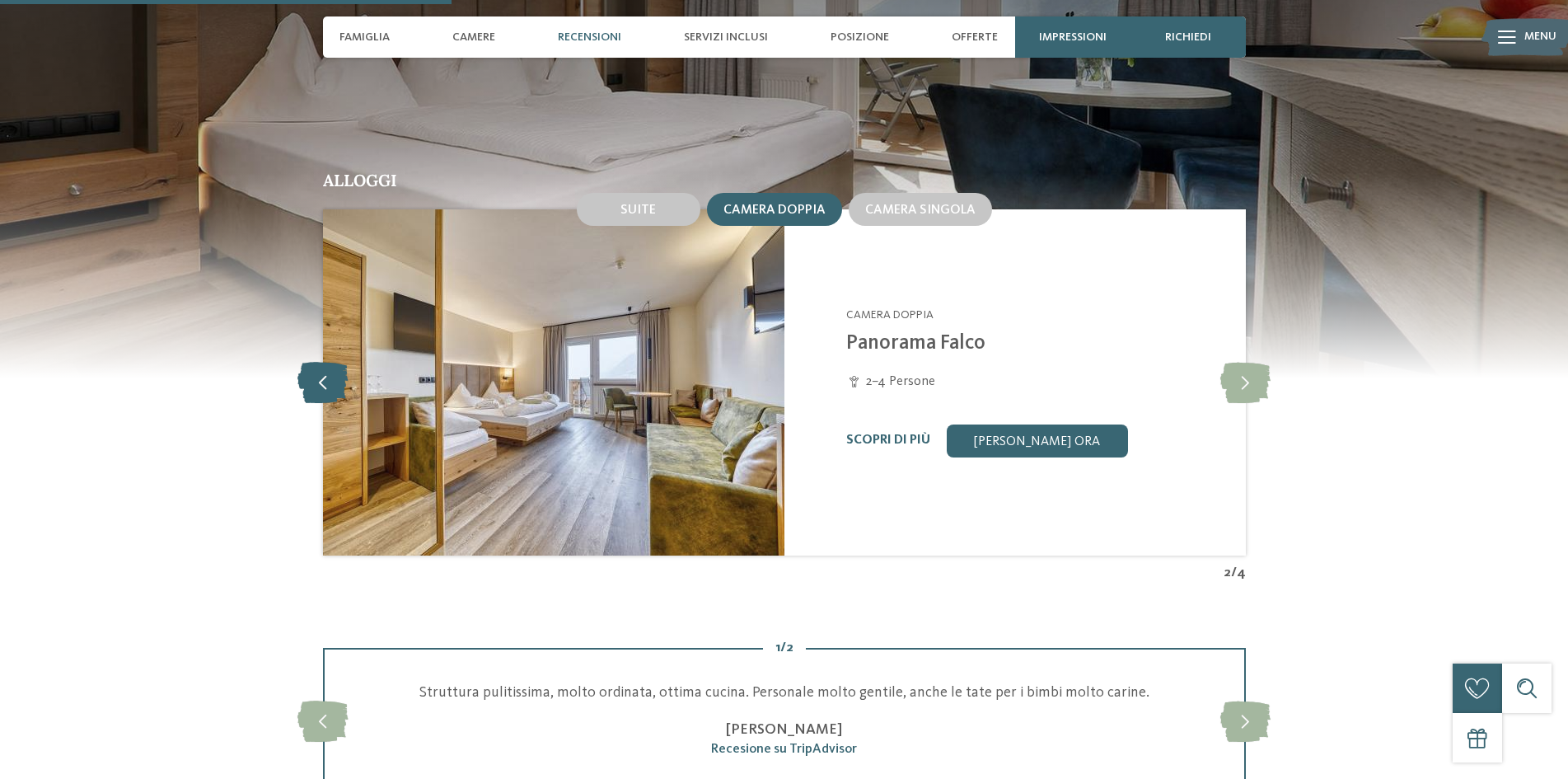
click at [321, 366] on icon at bounding box center [322, 382] width 50 height 41
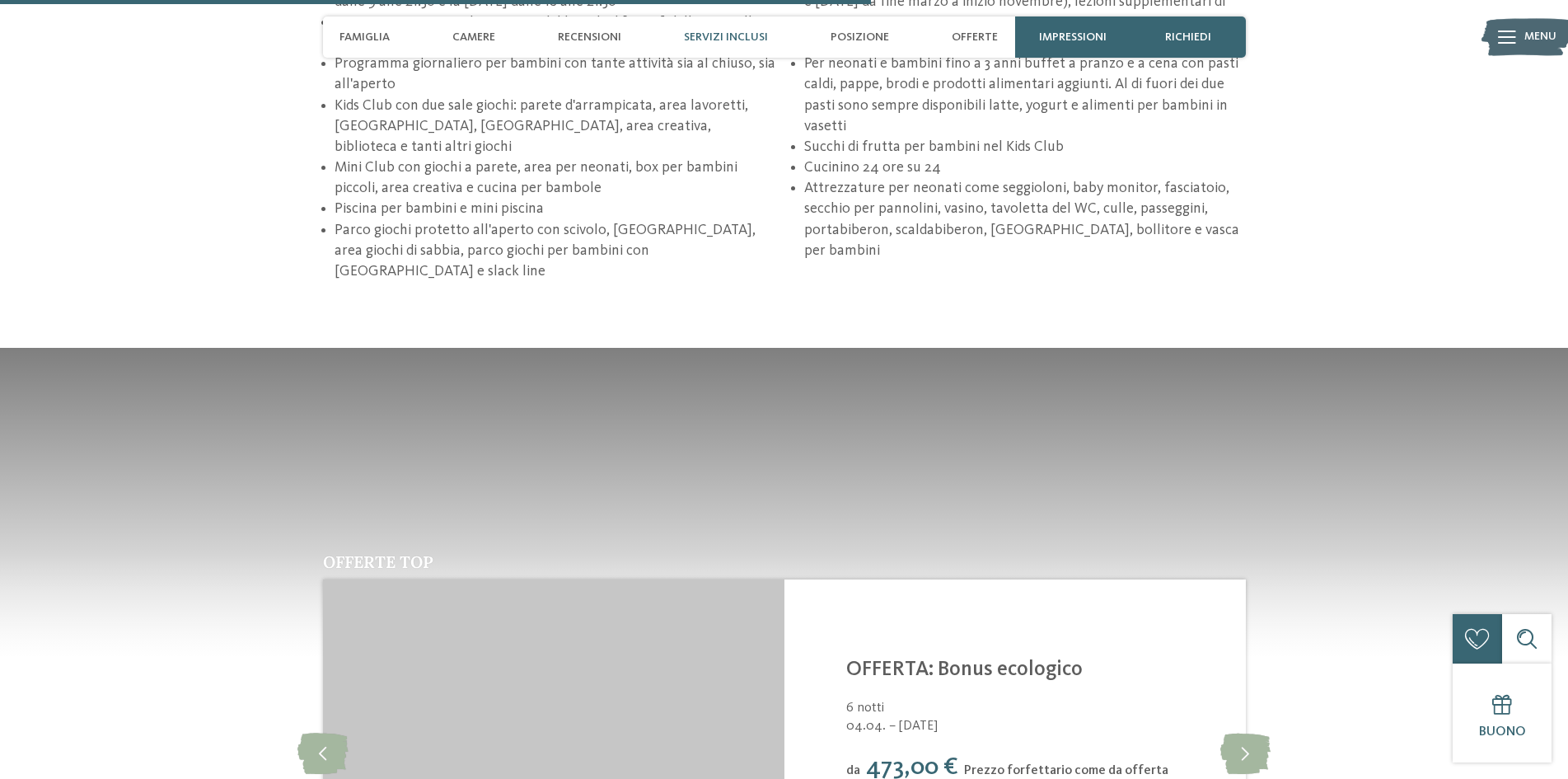
scroll to position [2142, 0]
